Goal: Information Seeking & Learning: Check status

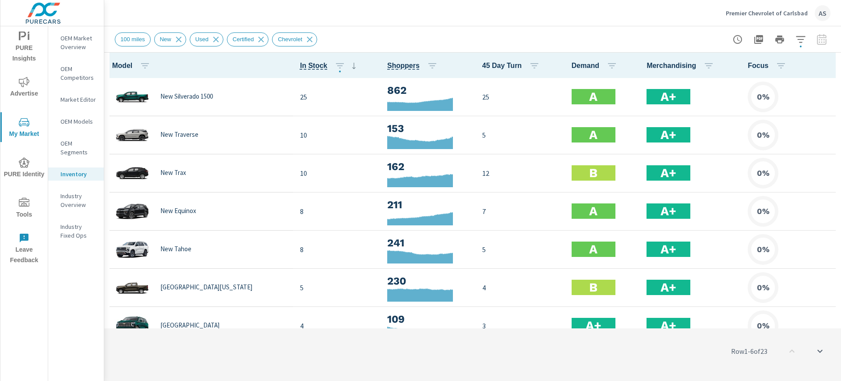
scroll to position [0, 0]
click at [823, 66] on icon "button" at bounding box center [828, 65] width 11 height 11
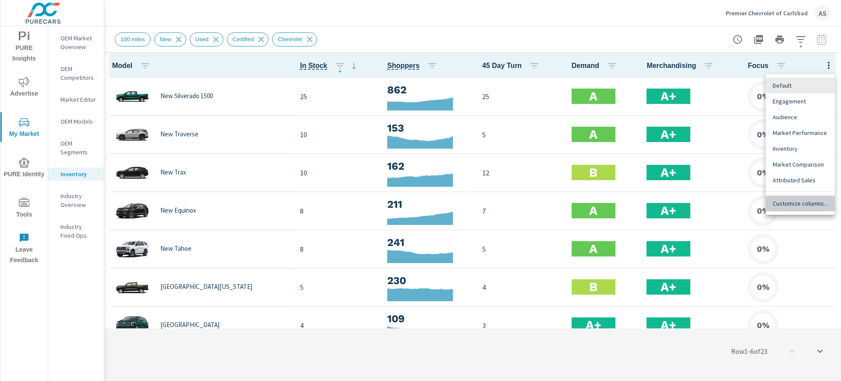
click at [787, 203] on span "Customize columns..." at bounding box center [800, 203] width 55 height 9
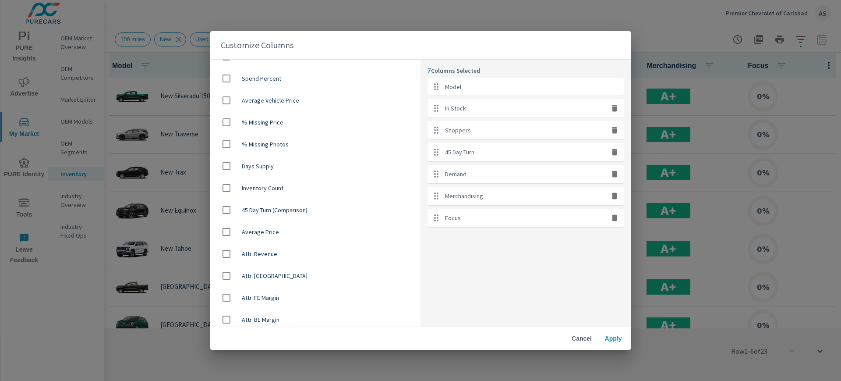
scroll to position [412, 0]
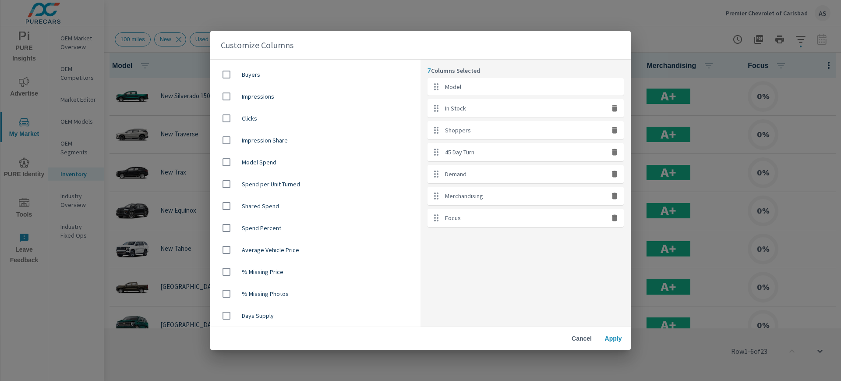
click at [582, 335] on span "Cancel" at bounding box center [581, 338] width 21 height 8
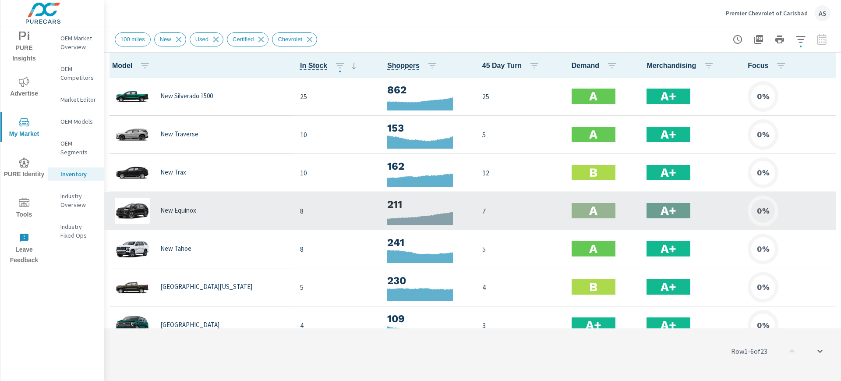
scroll to position [0, 0]
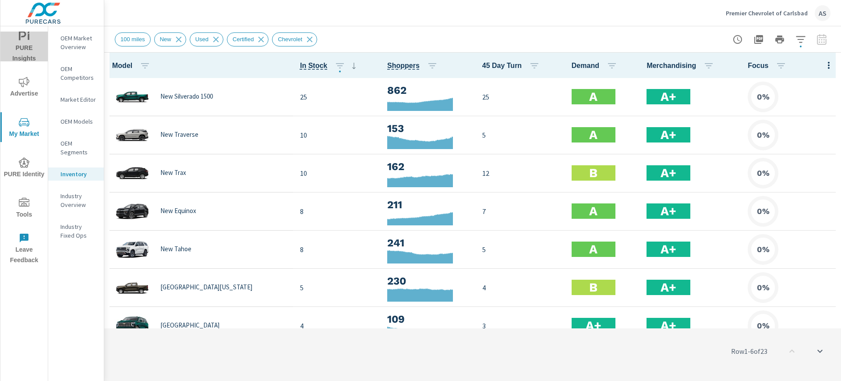
click at [25, 51] on span "PURE Insights" at bounding box center [24, 47] width 42 height 33
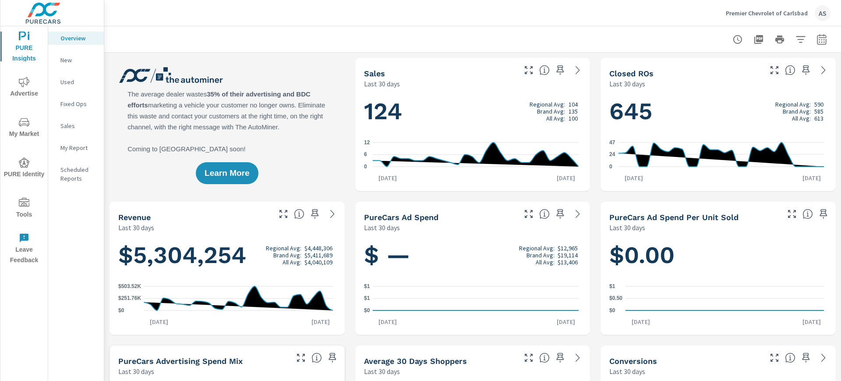
scroll to position [0, 0]
